Goal: Browse casually

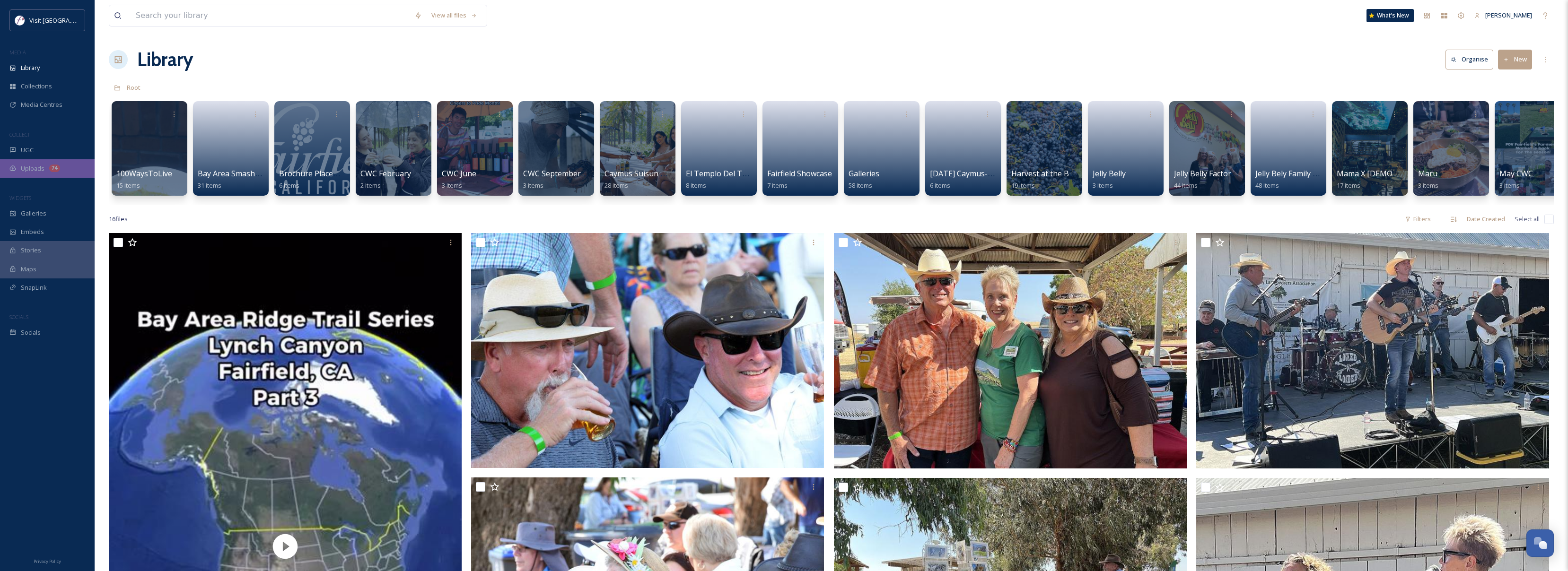
click at [57, 170] on div "74" at bounding box center [54, 168] width 11 height 7
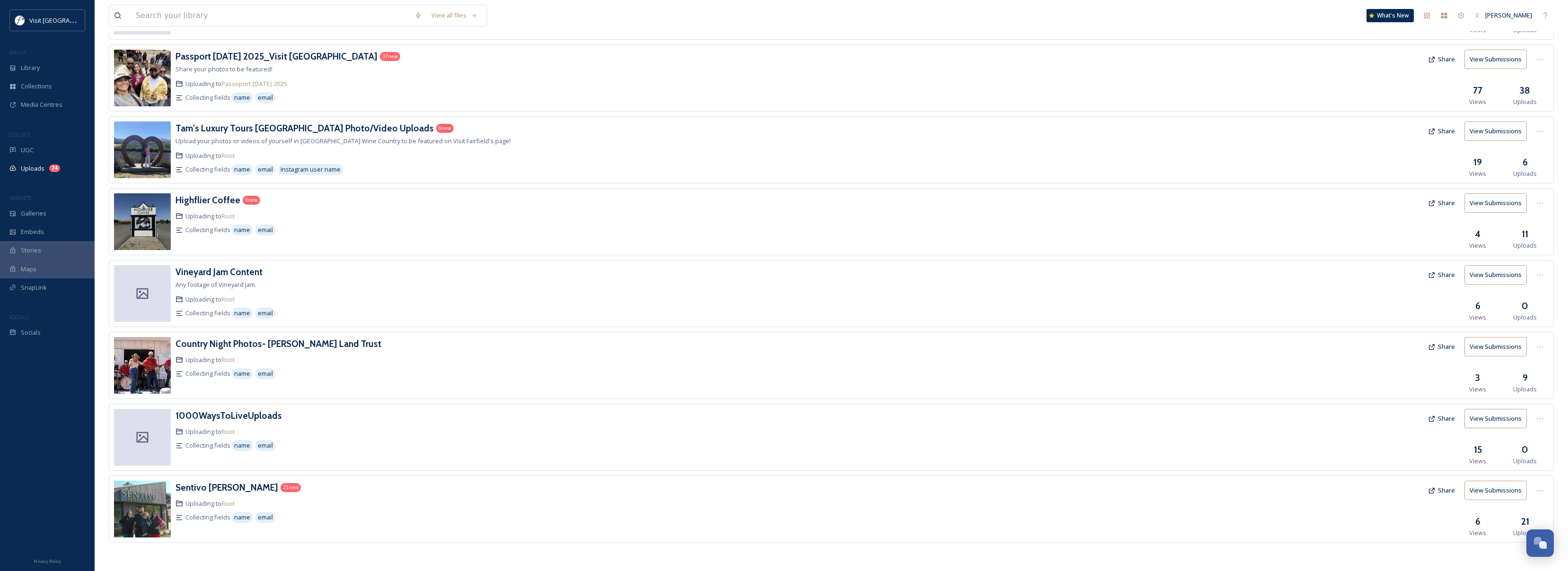
scroll to position [251, 0]
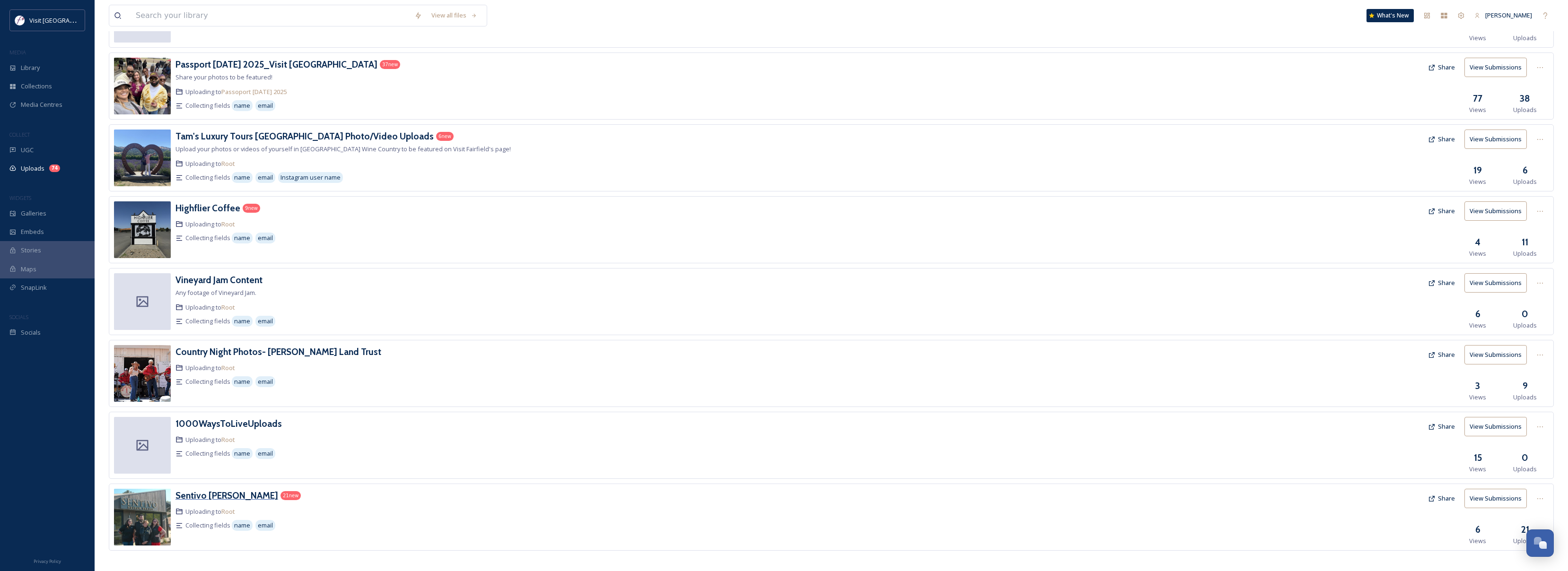
click at [217, 498] on h3 "Sentivo [PERSON_NAME]" at bounding box center [227, 495] width 103 height 11
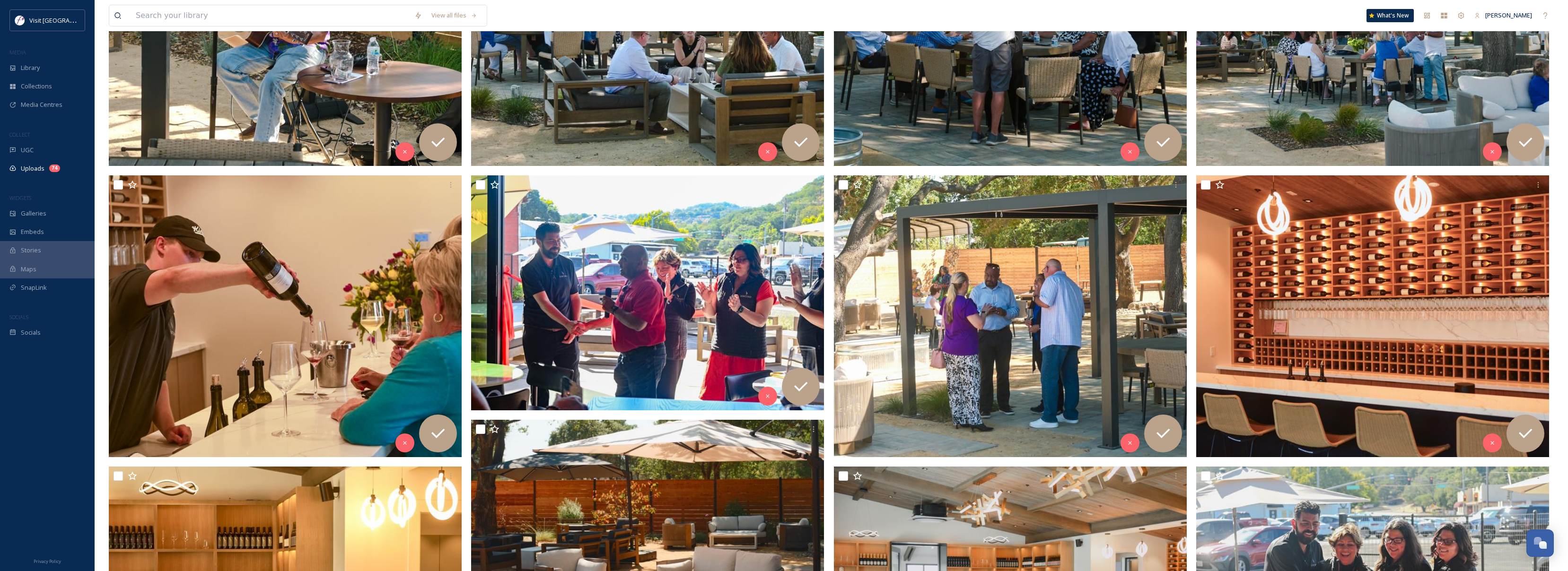
scroll to position [224, 0]
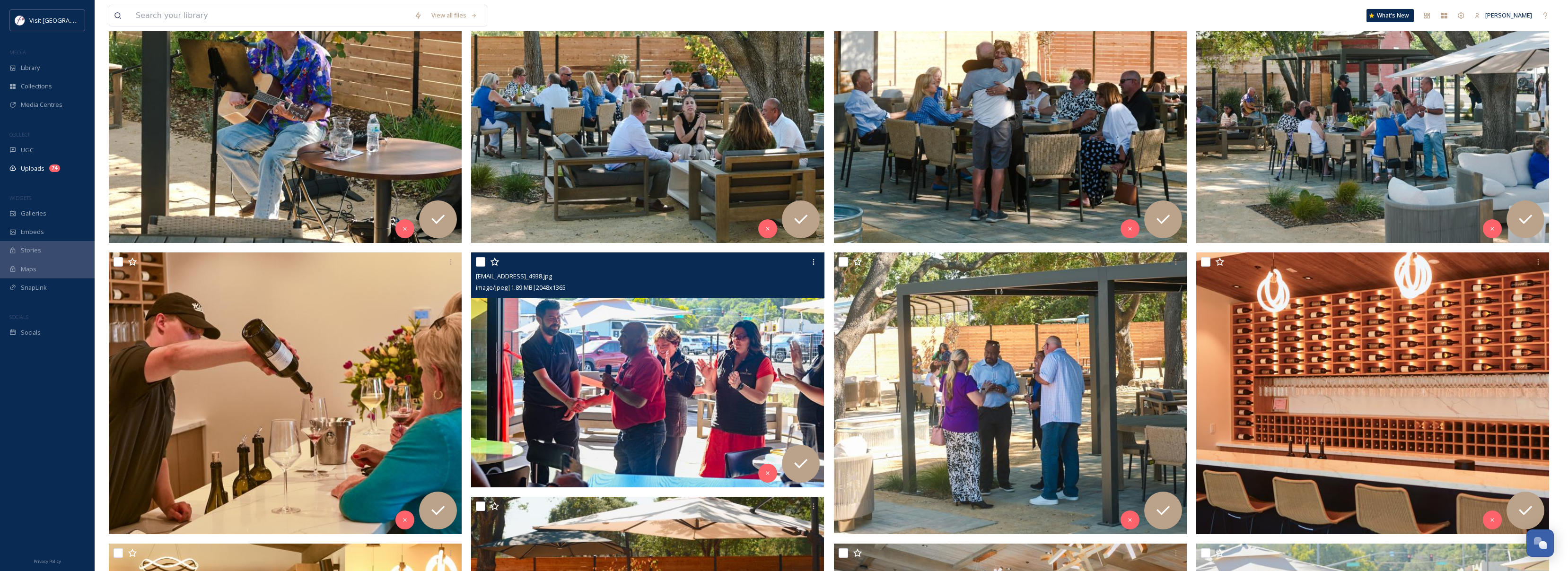
click at [597, 358] on img at bounding box center [647, 370] width 353 height 236
